Goal: Navigation & Orientation: Find specific page/section

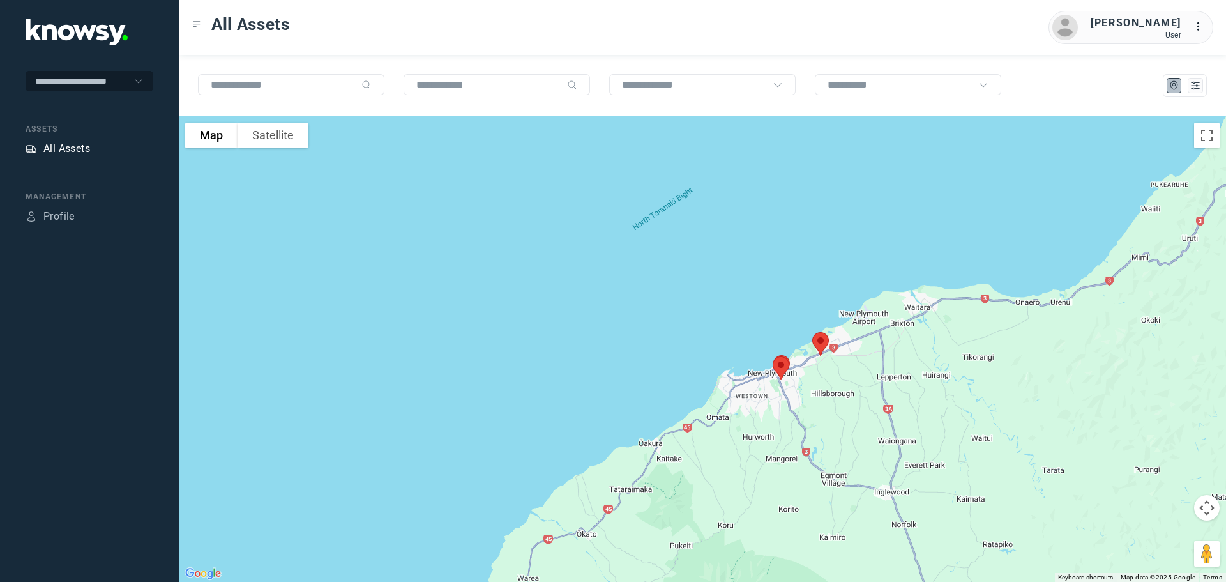
drag, startPoint x: 0, startPoint y: 0, endPoint x: 61, endPoint y: 151, distance: 162.5
click at [61, 151] on div "All Assets" at bounding box center [66, 148] width 47 height 15
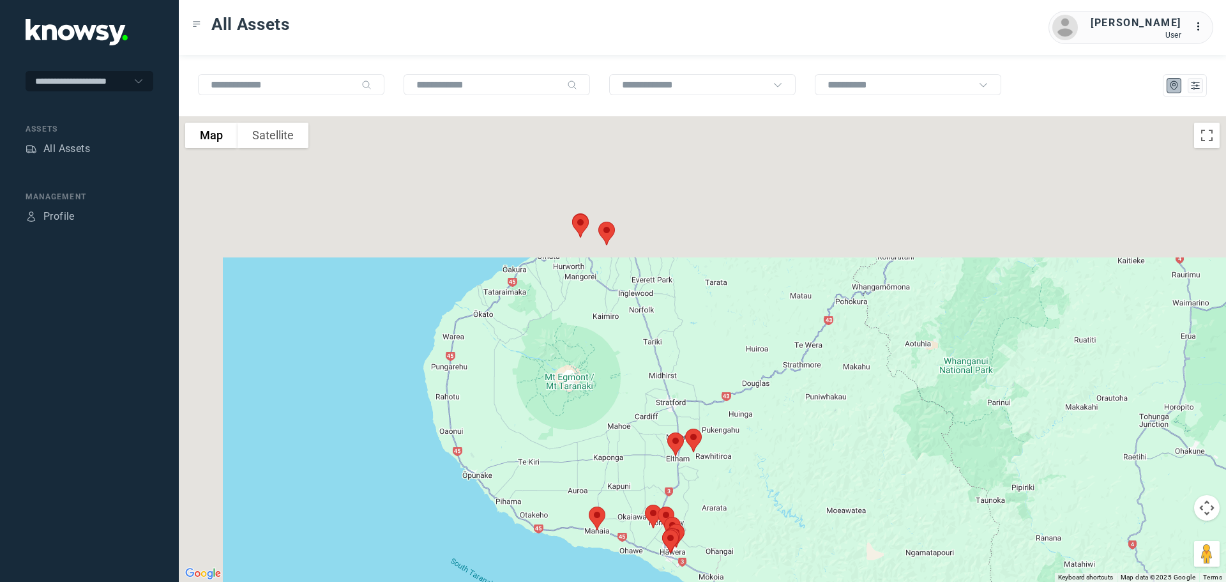
drag, startPoint x: 611, startPoint y: 151, endPoint x: 694, endPoint y: 368, distance: 233.1
click at [696, 368] on div at bounding box center [702, 349] width 1047 height 466
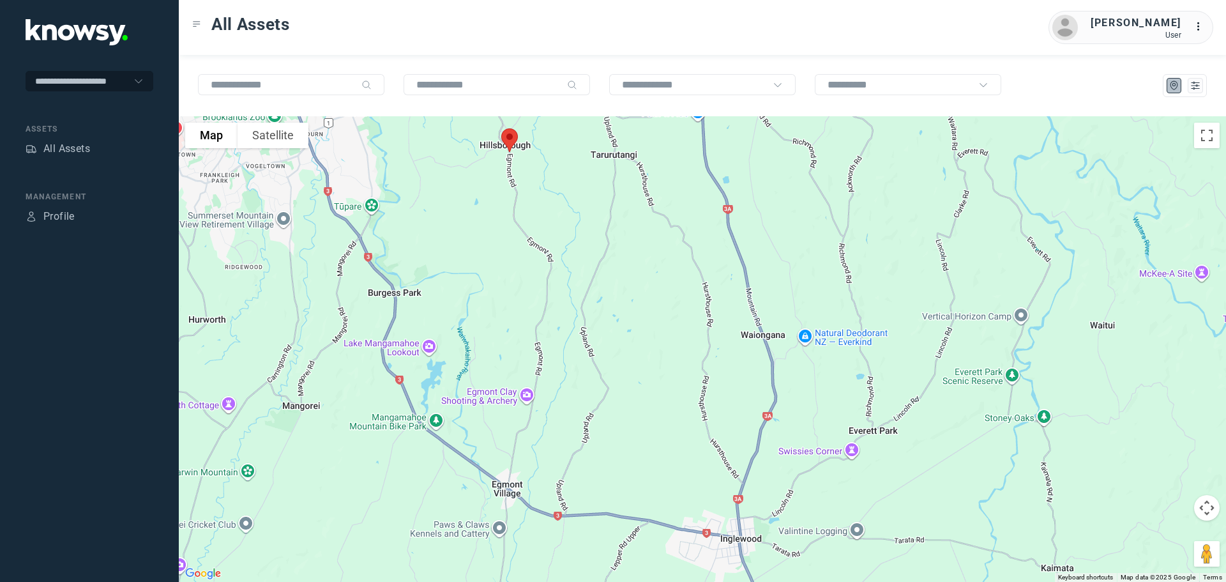
click at [511, 137] on img at bounding box center [509, 140] width 27 height 34
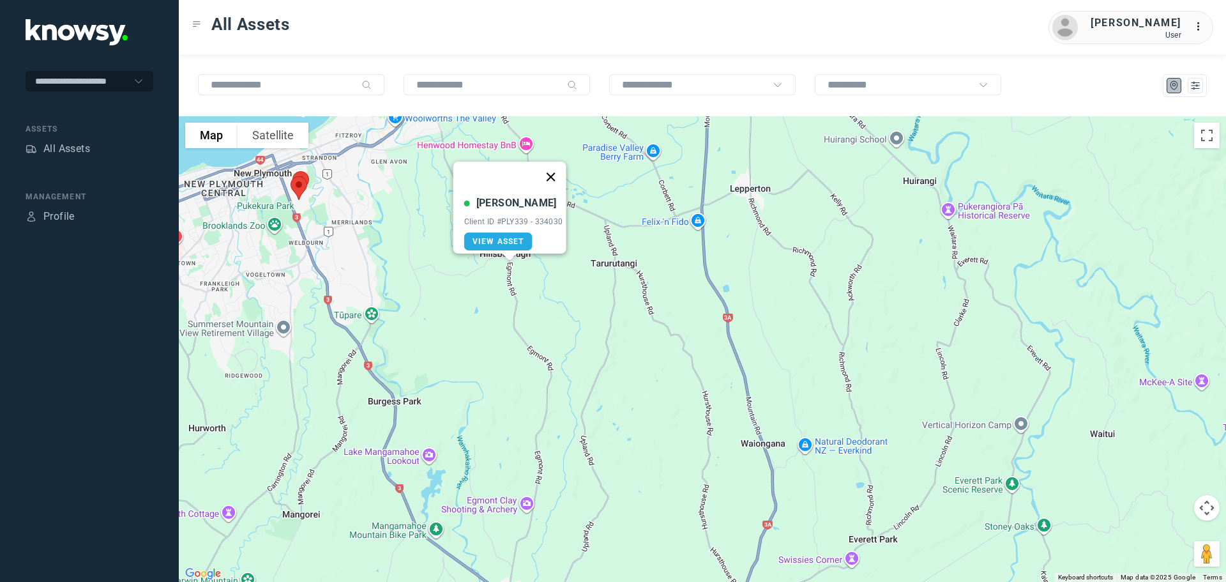
click at [558, 165] on button "Close" at bounding box center [550, 177] width 31 height 31
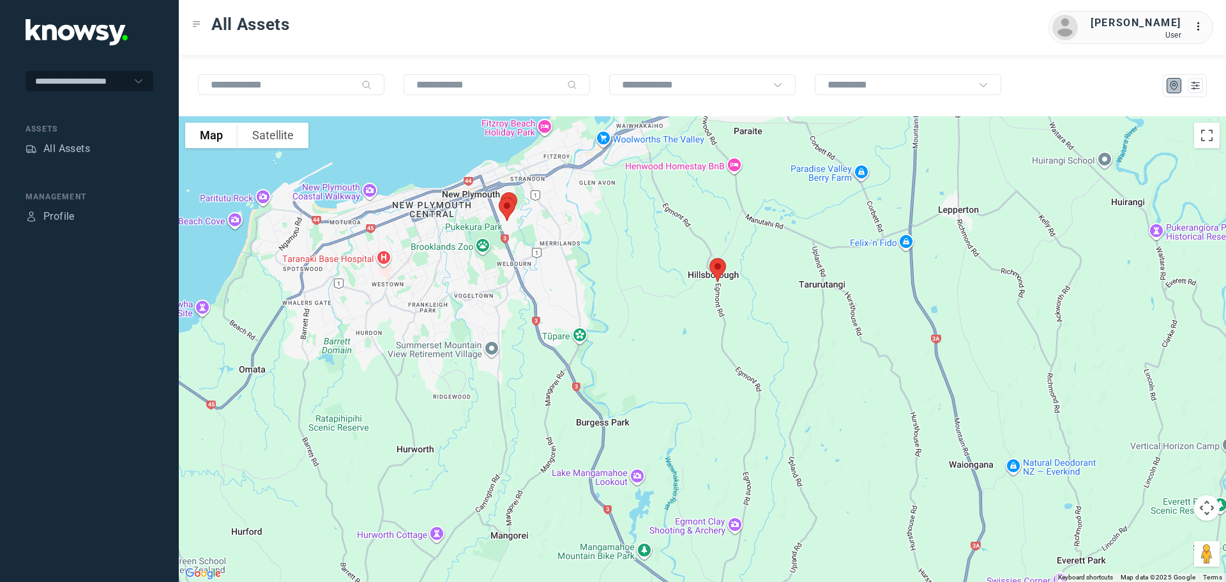
drag, startPoint x: 340, startPoint y: 204, endPoint x: 549, endPoint y: 225, distance: 209.3
click at [549, 225] on div at bounding box center [702, 349] width 1047 height 466
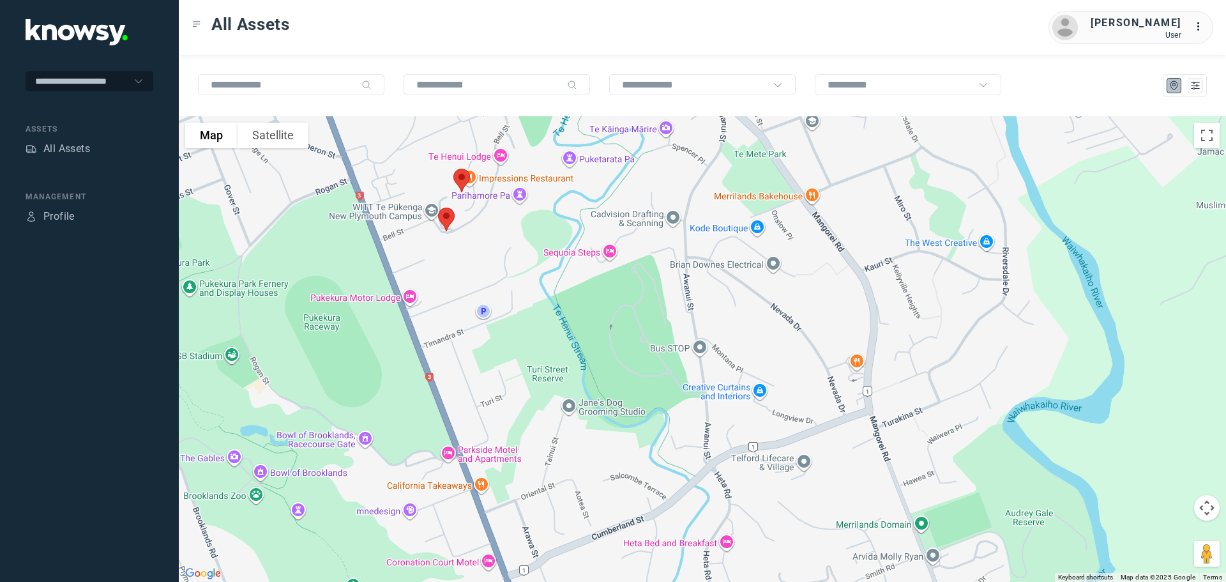
drag, startPoint x: 451, startPoint y: 201, endPoint x: 525, endPoint y: 250, distance: 88.9
click at [525, 249] on div at bounding box center [702, 349] width 1047 height 466
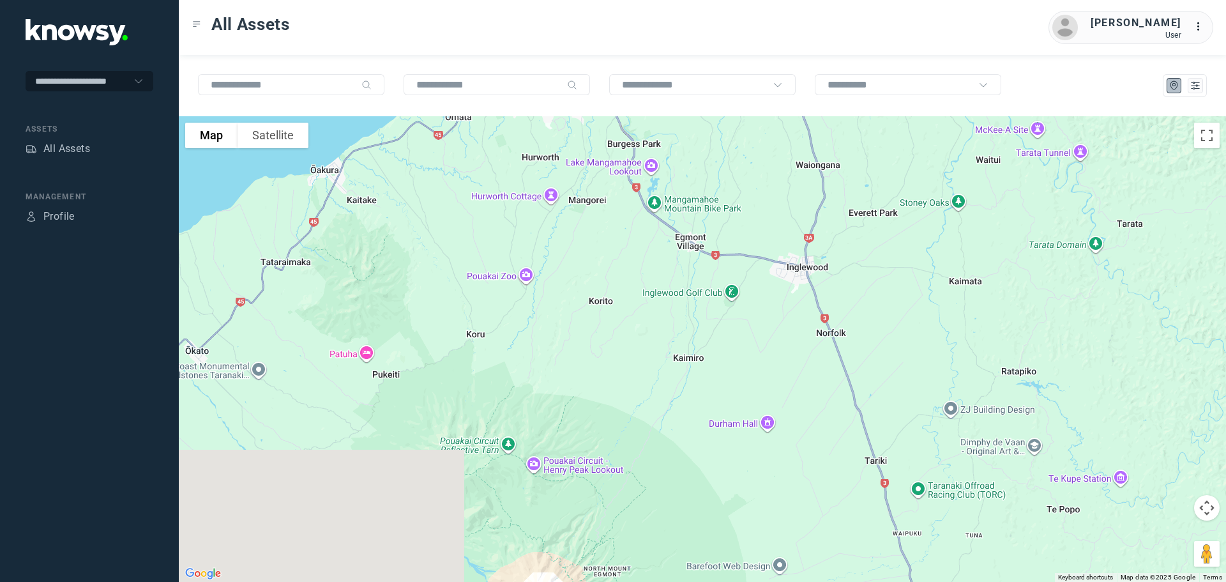
drag, startPoint x: 764, startPoint y: 418, endPoint x: 662, endPoint y: 135, distance: 300.2
click at [662, 135] on div at bounding box center [702, 349] width 1047 height 466
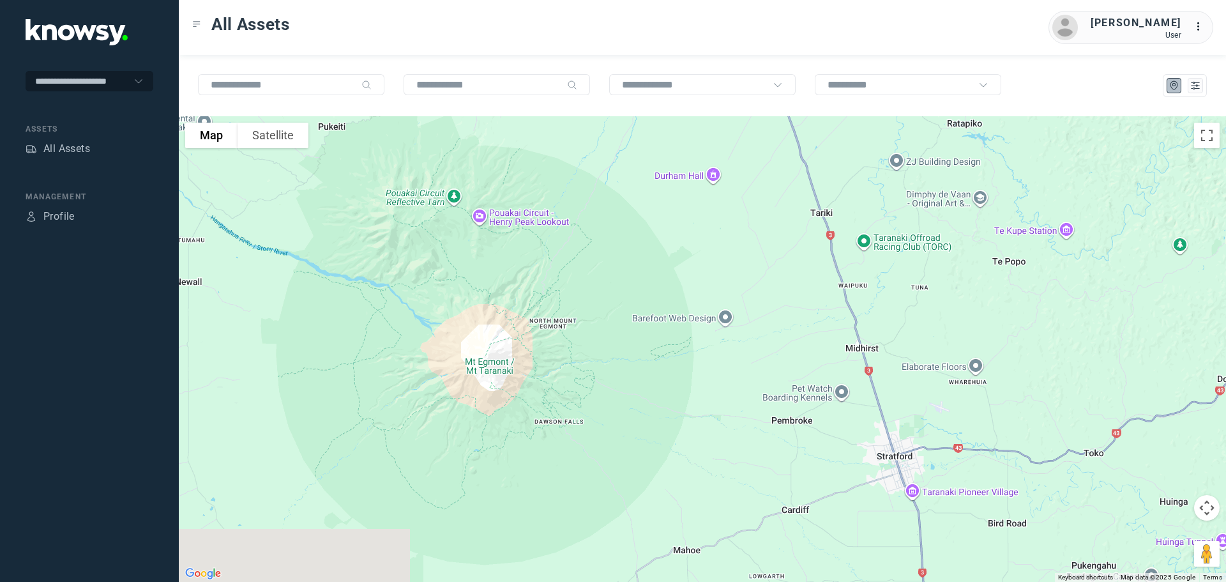
drag, startPoint x: 683, startPoint y: 322, endPoint x: 678, endPoint y: 114, distance: 207.6
click at [680, 117] on div at bounding box center [702, 349] width 1047 height 466
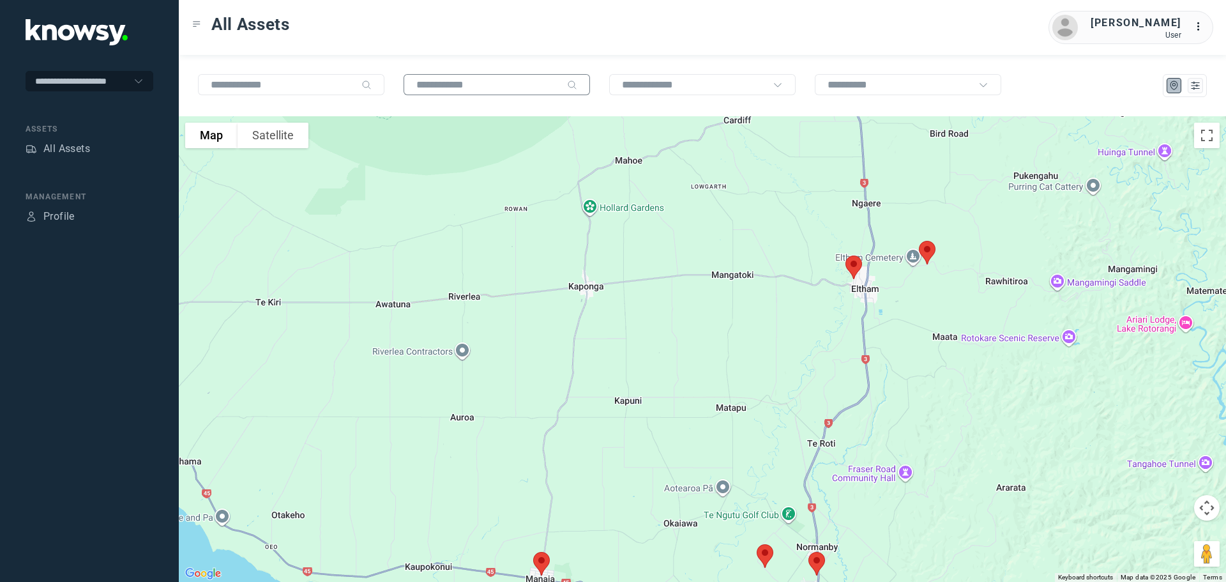
drag, startPoint x: 660, startPoint y: 222, endPoint x: 566, endPoint y: 91, distance: 160.6
click at [572, 95] on div "To navigate the map with touch gestures double-tap and hold your finger on the …" at bounding box center [702, 318] width 1047 height 527
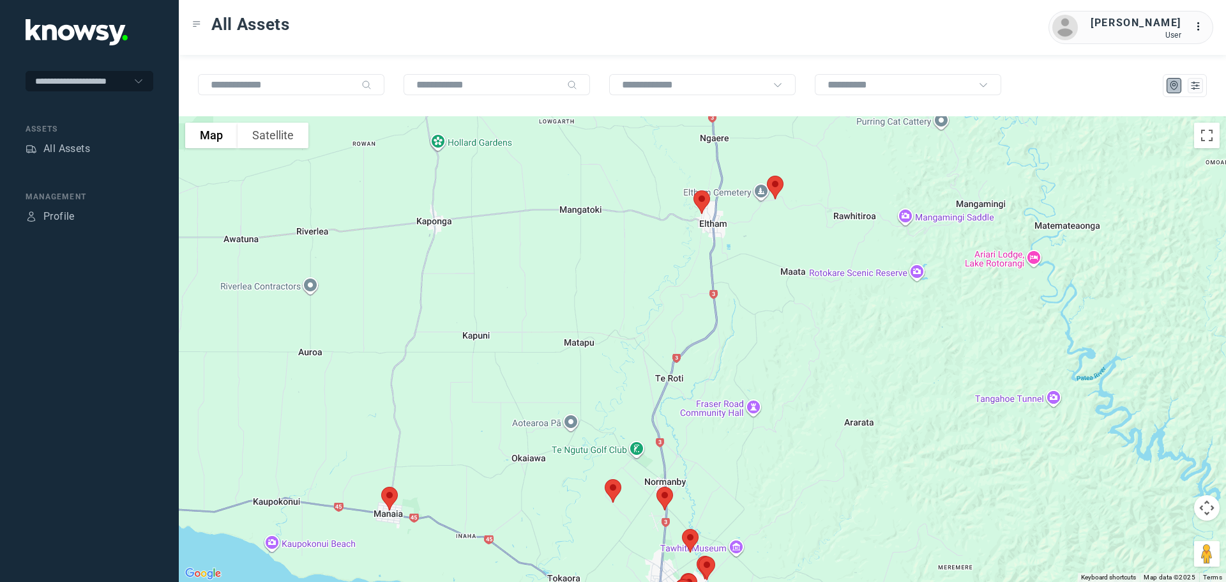
drag, startPoint x: 761, startPoint y: 220, endPoint x: 692, endPoint y: 280, distance: 91.4
click at [694, 281] on div at bounding box center [702, 349] width 1047 height 466
click at [701, 199] on img at bounding box center [700, 202] width 27 height 34
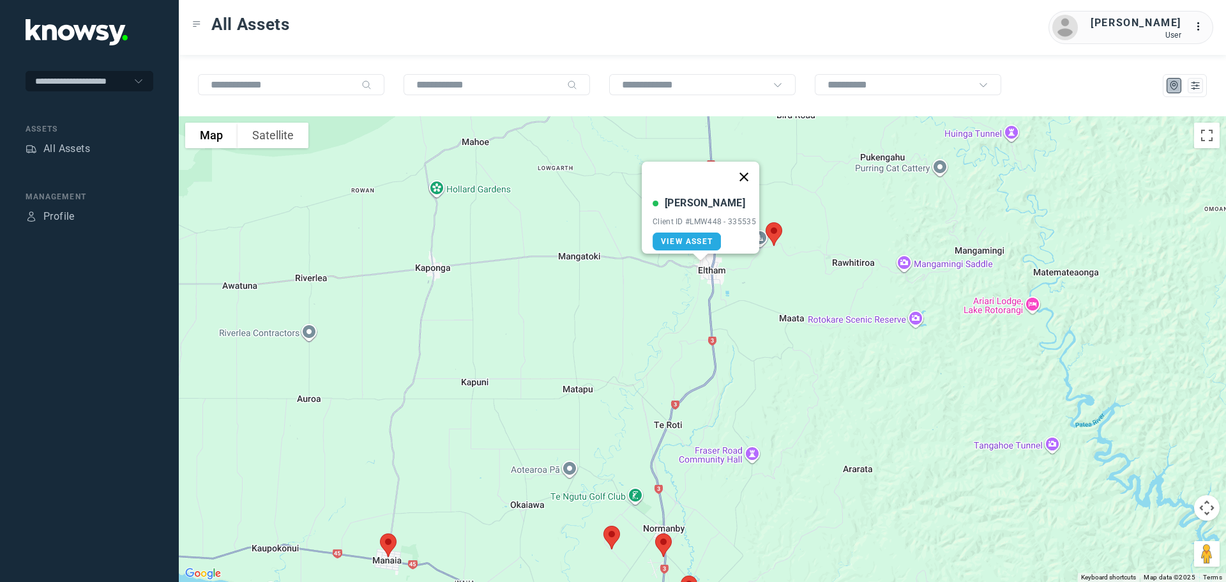
click at [749, 169] on button "Close" at bounding box center [744, 177] width 31 height 31
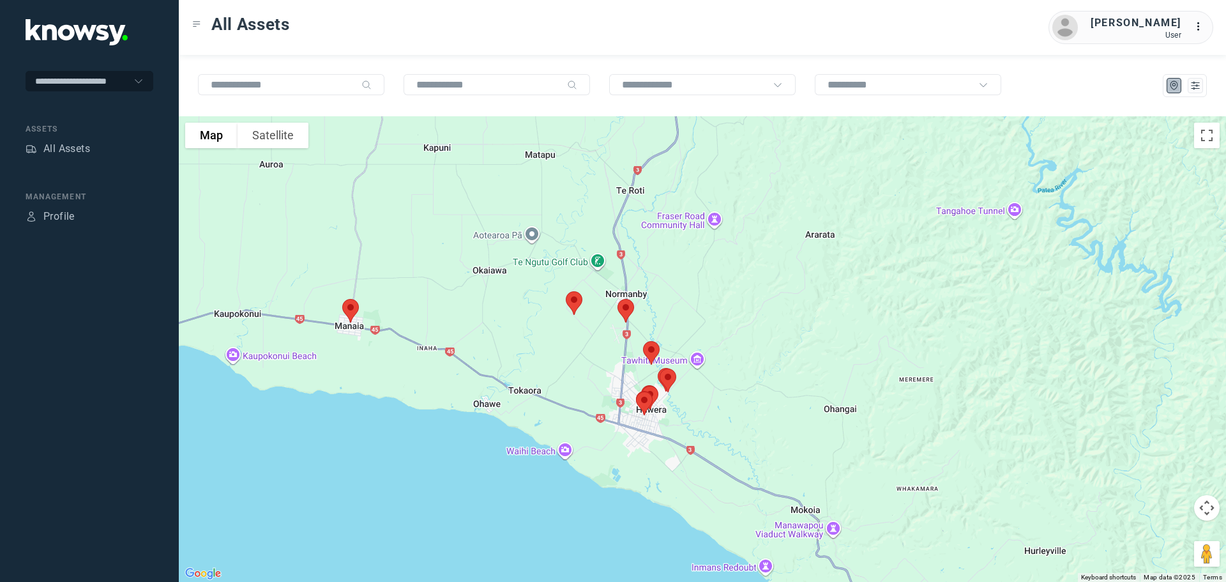
drag, startPoint x: 676, startPoint y: 297, endPoint x: 637, endPoint y: 57, distance: 243.3
click at [637, 57] on div "To navigate the map with touch gestures double-tap and hold your finger on the …" at bounding box center [702, 318] width 1047 height 527
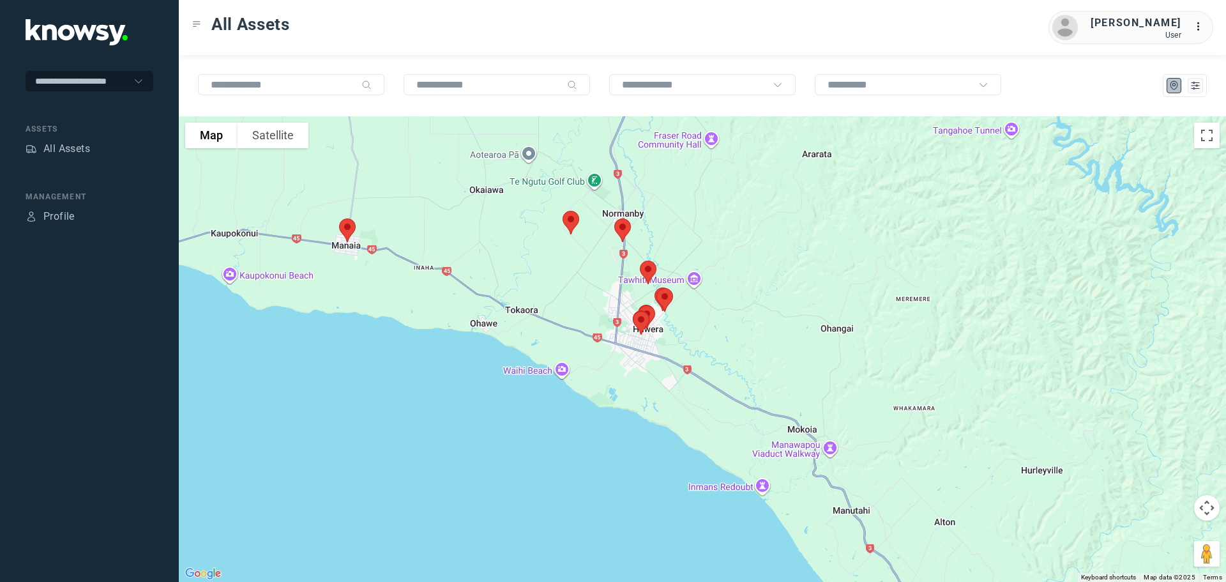
click at [344, 228] on img at bounding box center [347, 230] width 27 height 34
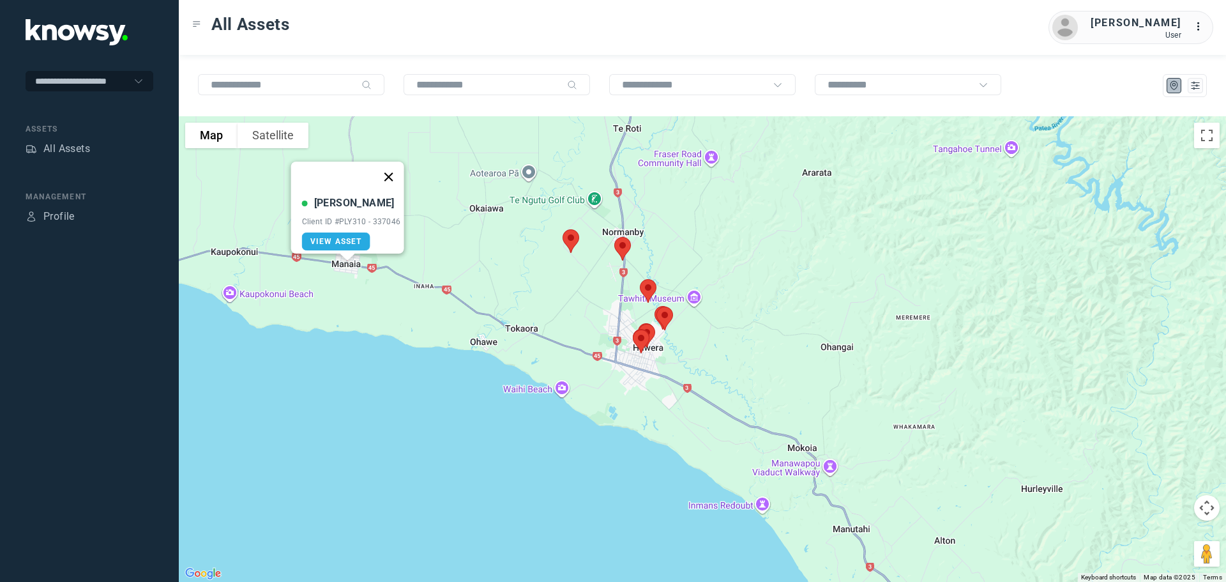
click at [395, 163] on button "Close" at bounding box center [388, 177] width 31 height 31
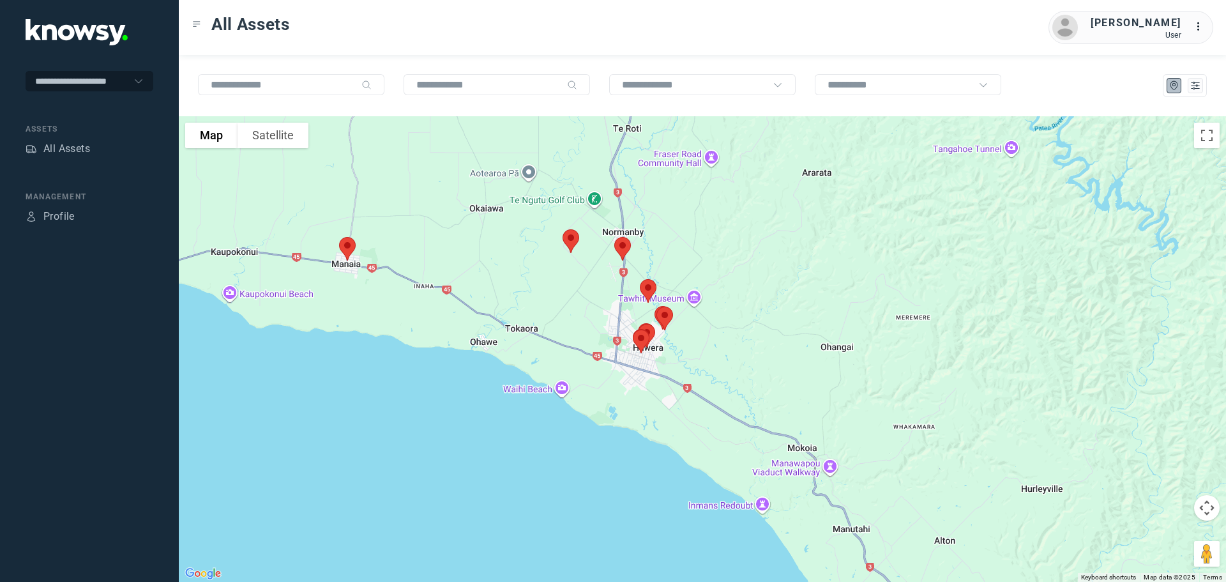
click at [570, 242] on img at bounding box center [571, 241] width 27 height 34
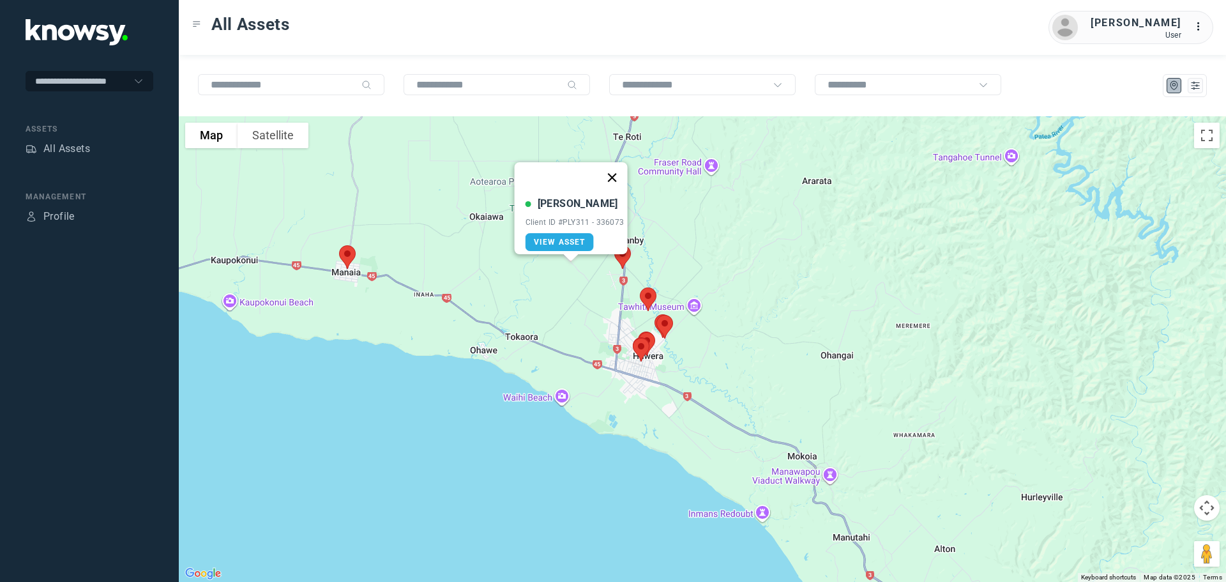
click at [614, 167] on button "Close" at bounding box center [611, 177] width 31 height 31
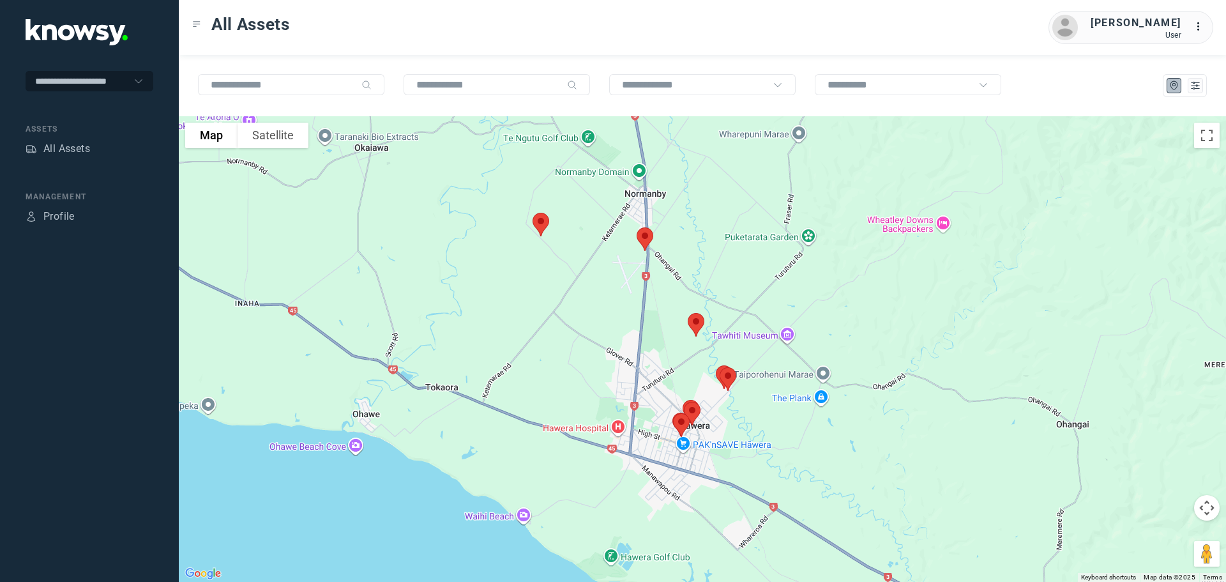
click at [647, 238] on img at bounding box center [645, 239] width 27 height 34
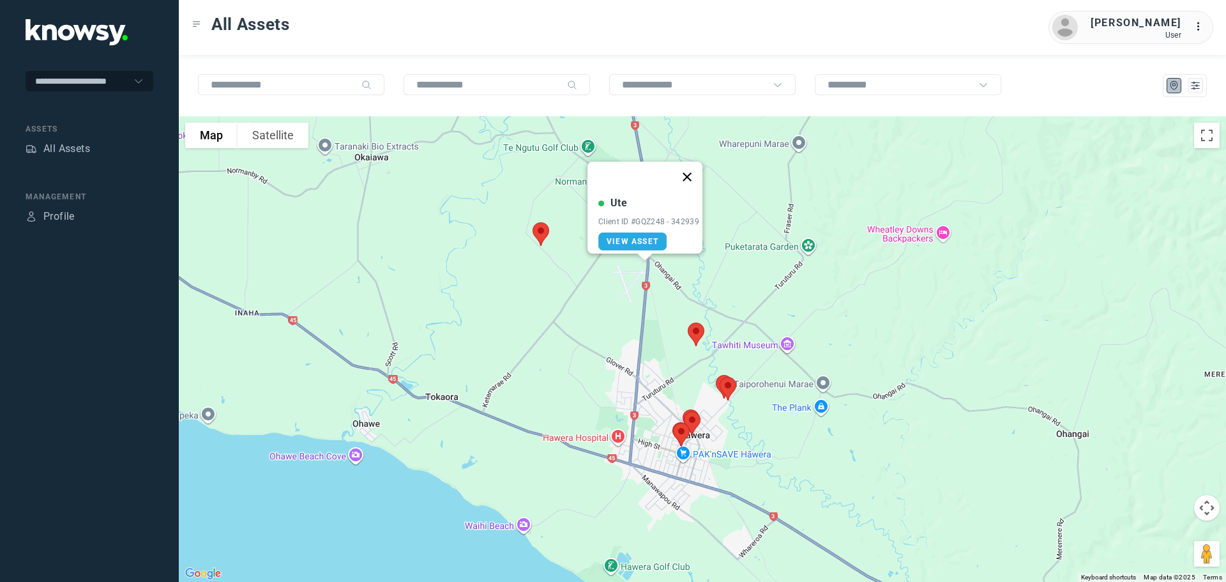
click at [691, 170] on button "Close" at bounding box center [687, 177] width 31 height 31
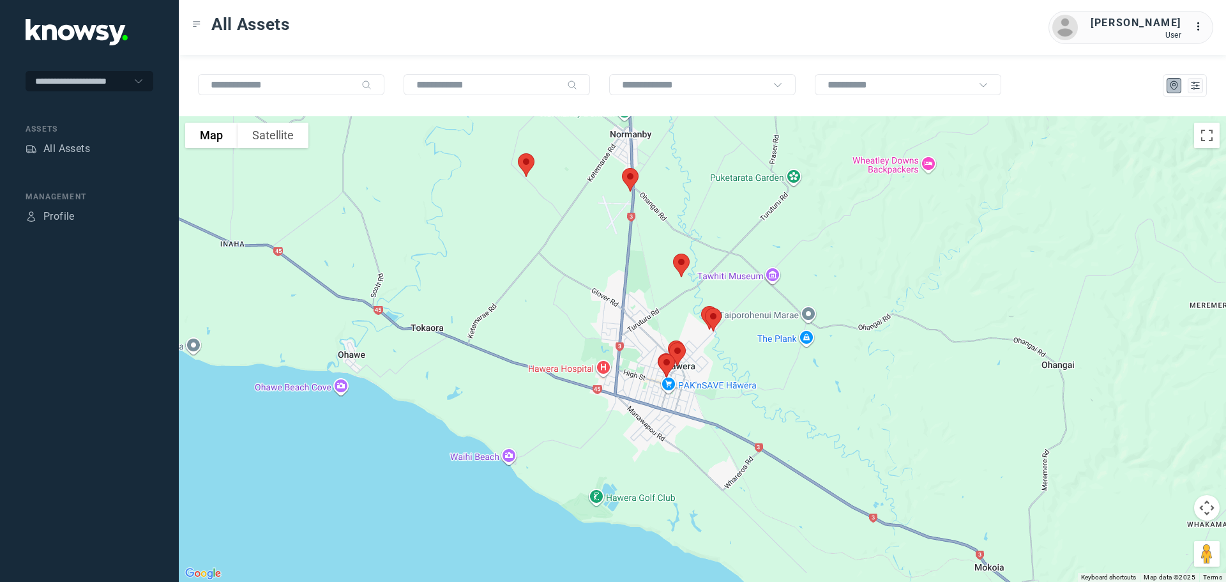
drag, startPoint x: 733, startPoint y: 319, endPoint x: 711, endPoint y: 208, distance: 113.2
click at [711, 208] on div at bounding box center [702, 349] width 1047 height 466
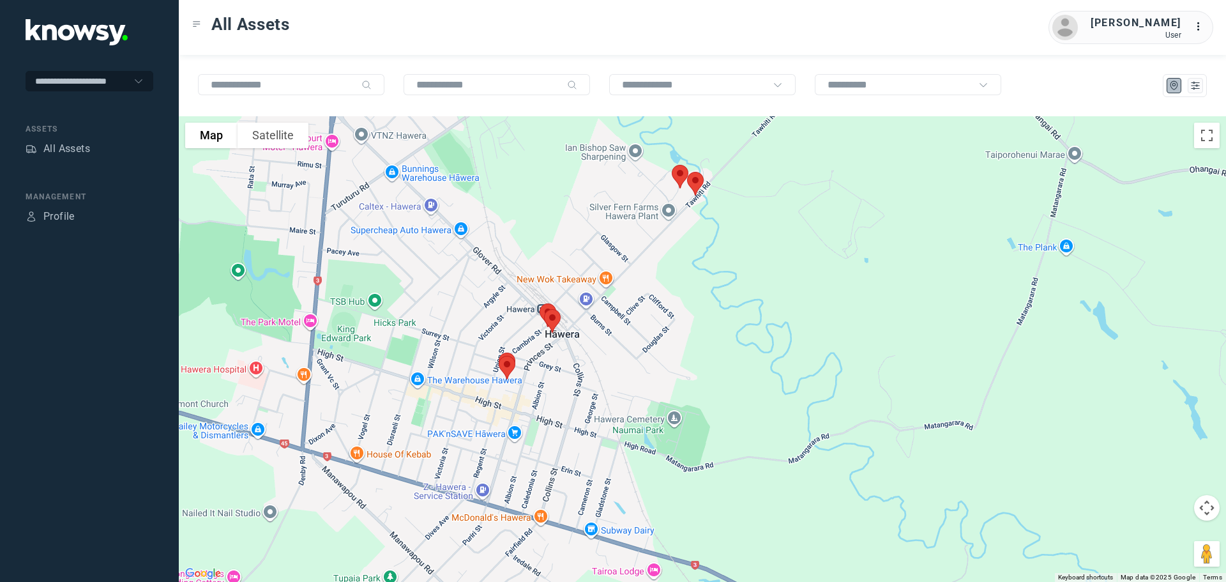
drag, startPoint x: 623, startPoint y: 266, endPoint x: 687, endPoint y: 298, distance: 72.3
click at [687, 298] on div at bounding box center [702, 349] width 1047 height 466
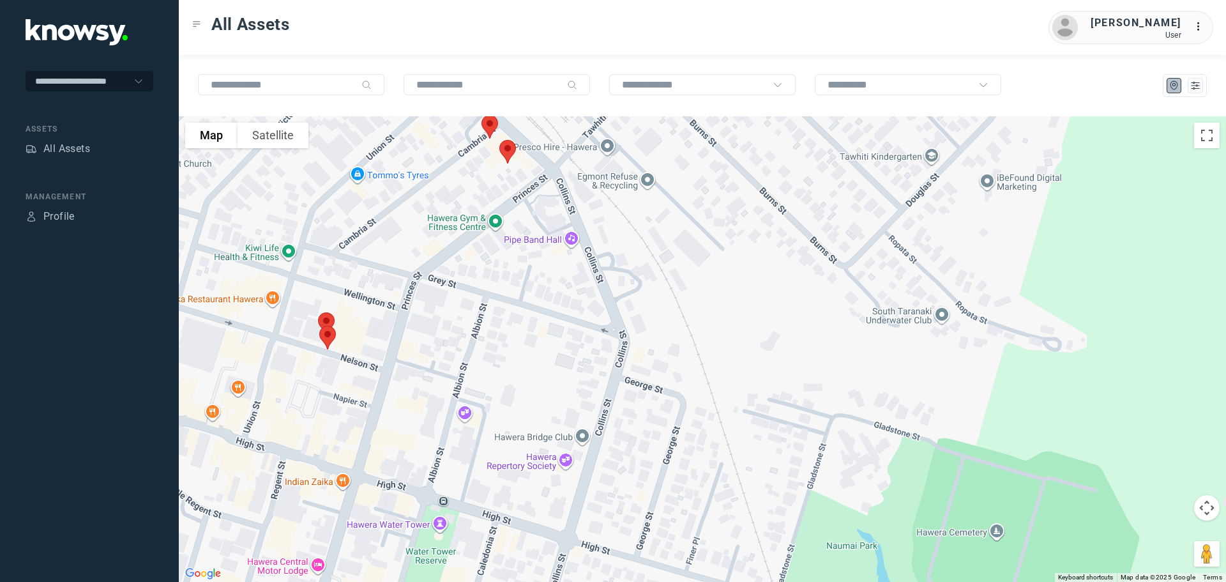
drag, startPoint x: 605, startPoint y: 272, endPoint x: 646, endPoint y: 225, distance: 62.0
click at [646, 225] on div at bounding box center [702, 349] width 1047 height 466
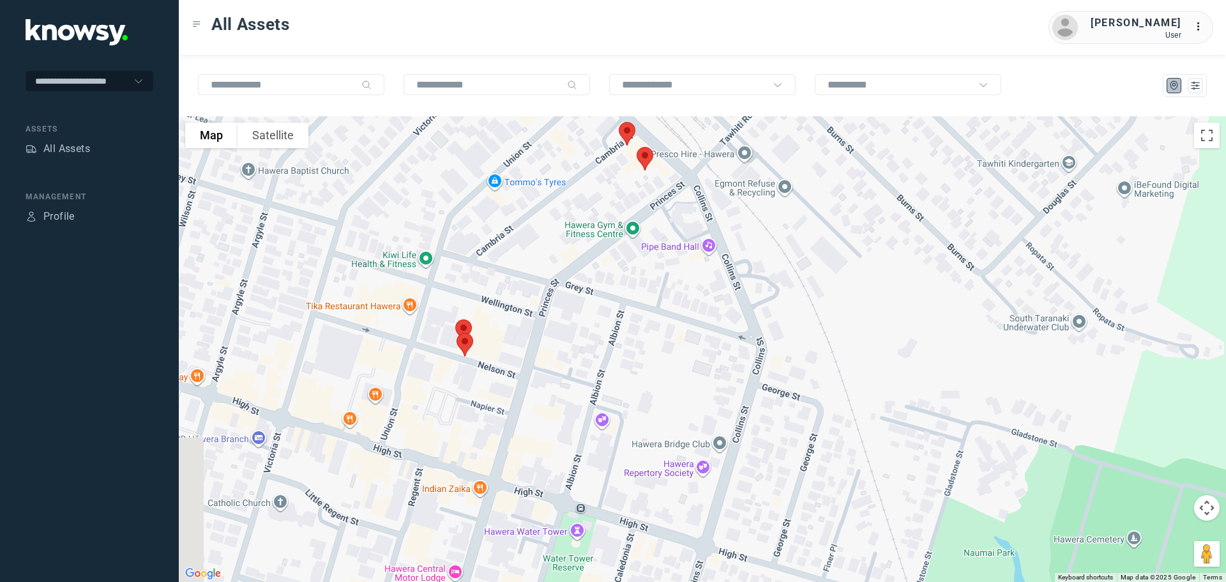
drag, startPoint x: 540, startPoint y: 291, endPoint x: 669, endPoint y: 293, distance: 129.7
click at [669, 293] on div at bounding box center [702, 349] width 1047 height 466
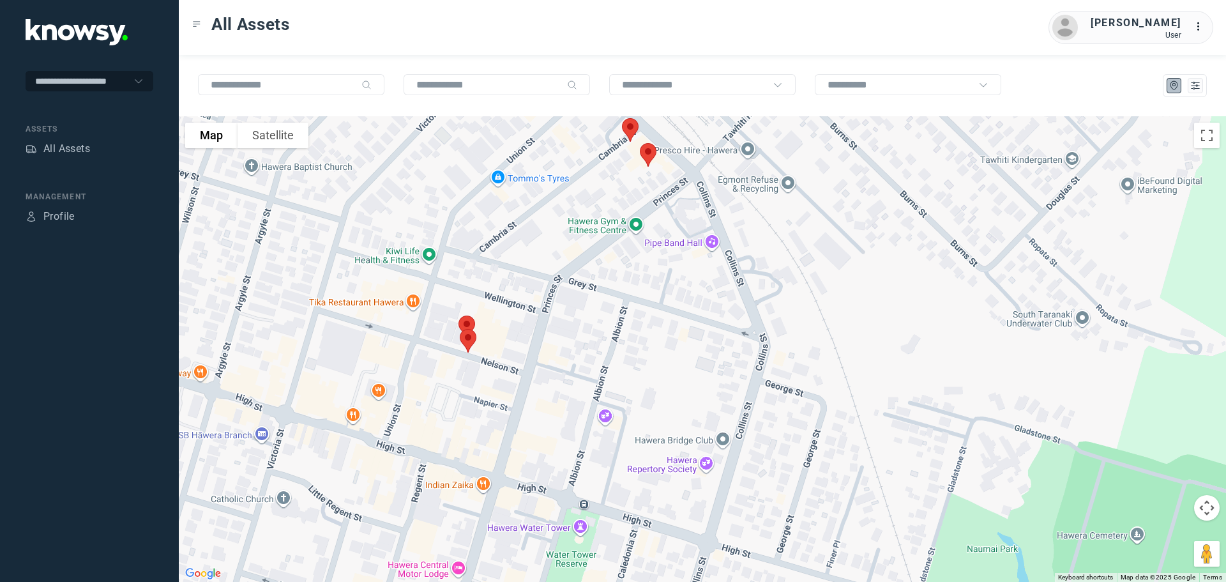
click at [630, 126] on img at bounding box center [630, 130] width 27 height 34
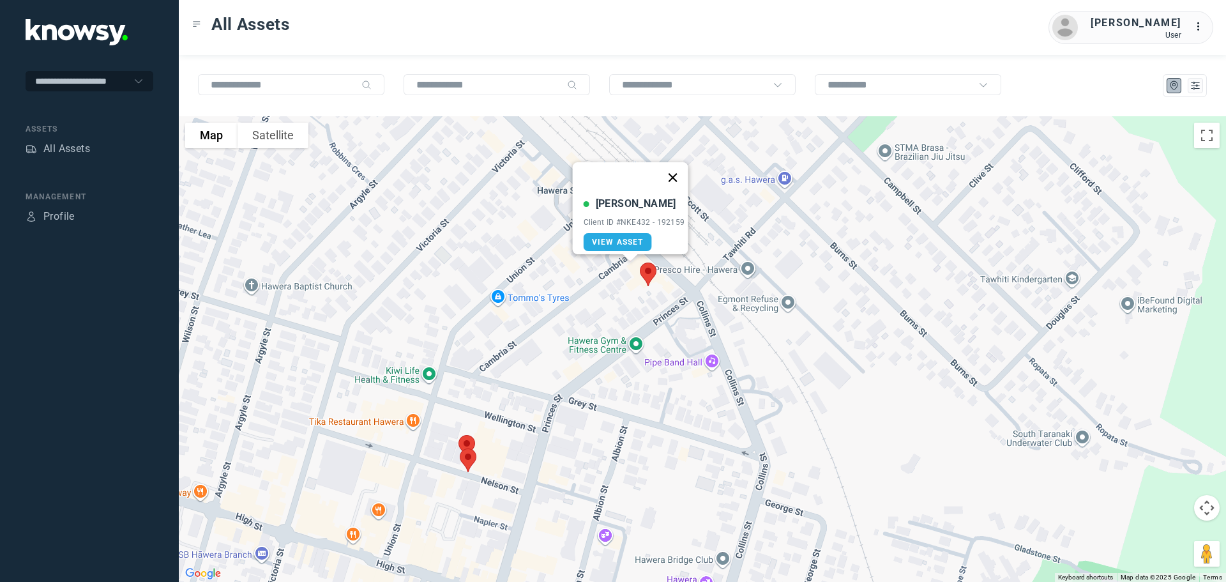
click at [677, 169] on button "Close" at bounding box center [672, 177] width 31 height 31
click at [649, 272] on img at bounding box center [648, 274] width 27 height 34
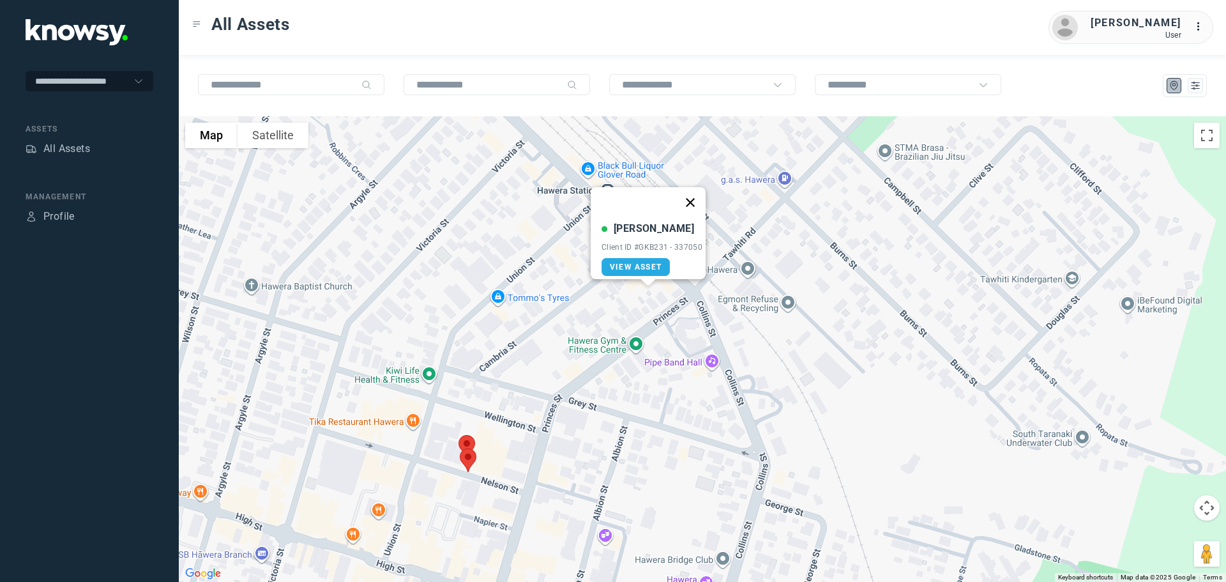
click at [698, 194] on button "Close" at bounding box center [690, 202] width 31 height 31
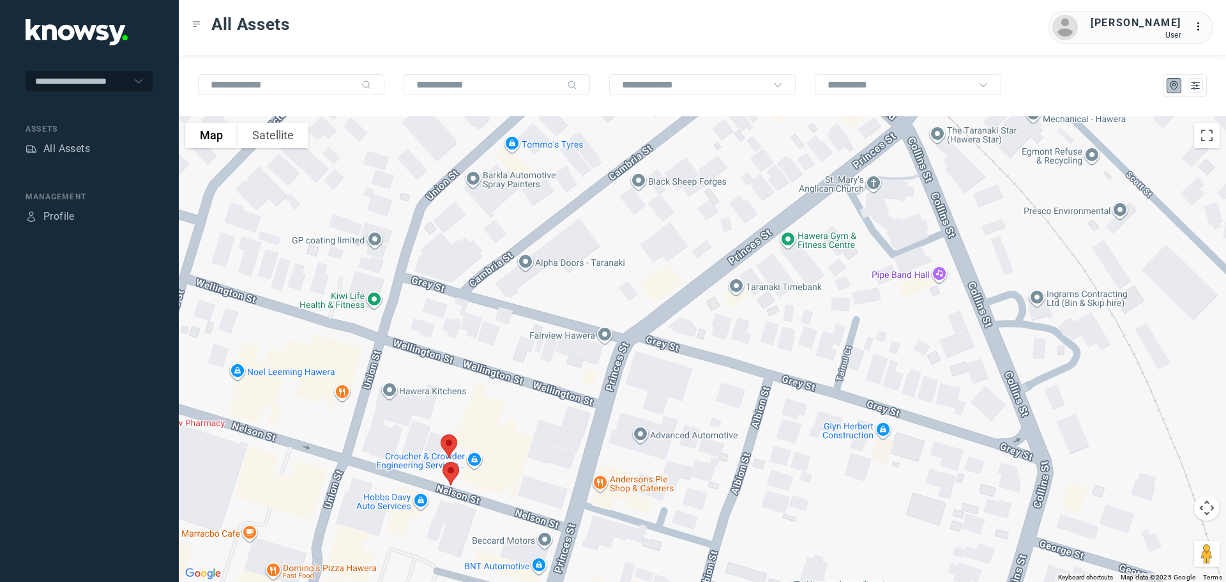
drag, startPoint x: 505, startPoint y: 469, endPoint x: 536, endPoint y: 365, distance: 108.1
click at [536, 365] on div "To navigate, press the arrow keys." at bounding box center [702, 349] width 1047 height 466
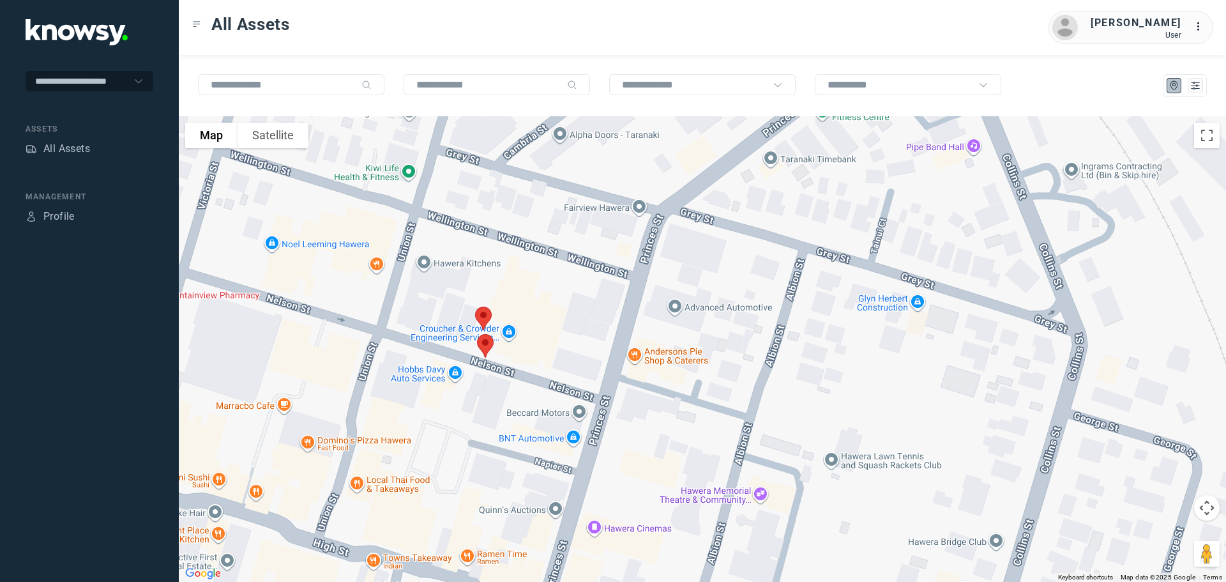
click at [483, 313] on img at bounding box center [483, 318] width 27 height 34
click at [528, 236] on button "Close" at bounding box center [525, 246] width 31 height 31
click at [485, 346] on img at bounding box center [485, 346] width 27 height 34
click at [529, 263] on button "Close" at bounding box center [527, 274] width 31 height 31
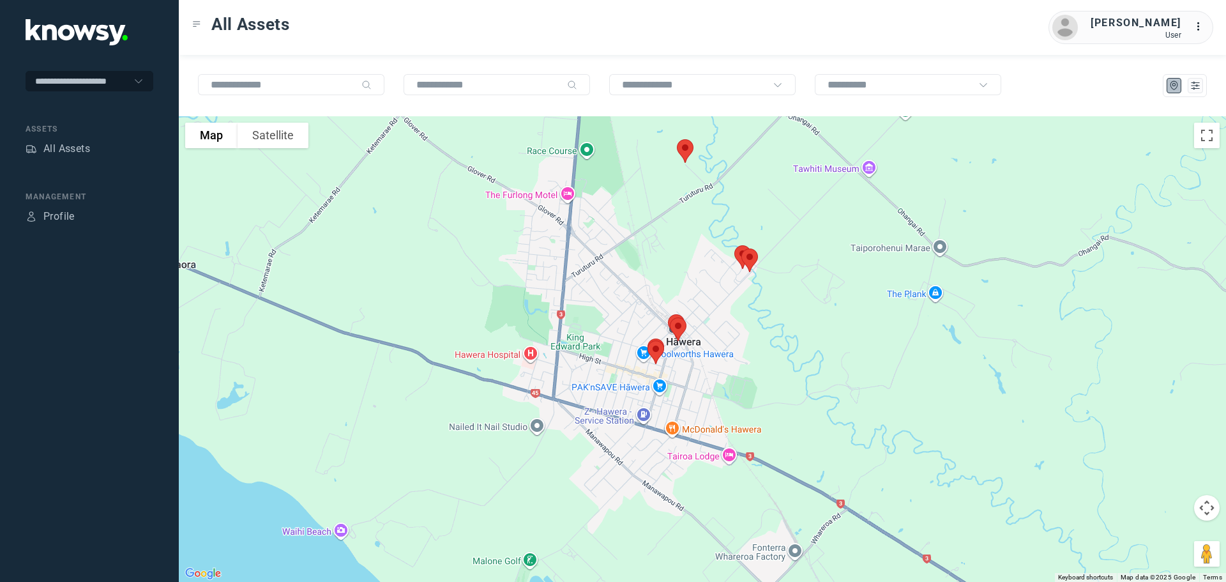
drag, startPoint x: 857, startPoint y: 250, endPoint x: 768, endPoint y: 380, distance: 158.0
click at [770, 380] on div at bounding box center [702, 349] width 1047 height 466
